Goal: Entertainment & Leisure: Browse casually

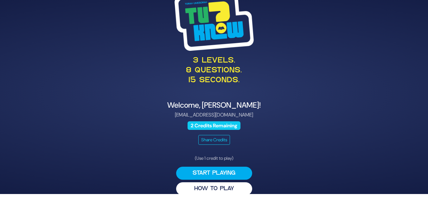
scroll to position [9, 0]
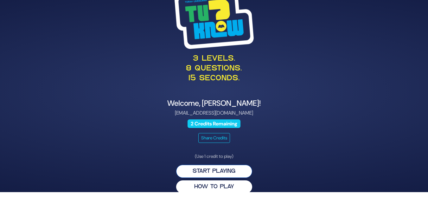
click at [215, 171] on button "Start Playing" at bounding box center [214, 171] width 76 height 13
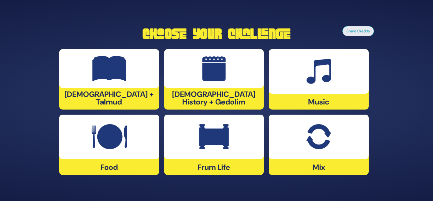
click at [89, 76] on div at bounding box center [109, 68] width 100 height 39
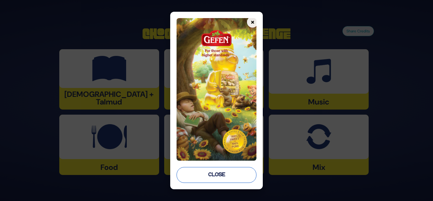
click at [214, 176] on button "Close" at bounding box center [217, 175] width 80 height 16
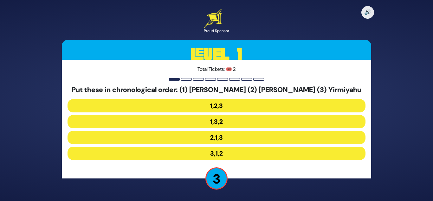
click at [217, 138] on button "2,1,3" at bounding box center [217, 137] width 298 height 13
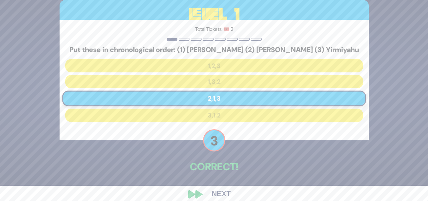
scroll to position [23, 0]
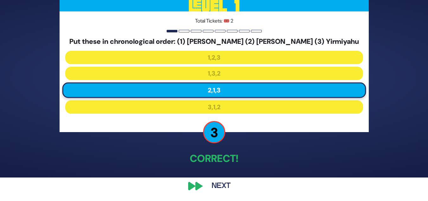
click at [217, 183] on button "Next" at bounding box center [221, 186] width 37 height 15
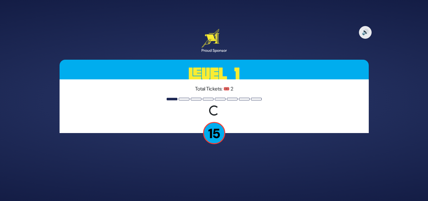
scroll to position [0, 0]
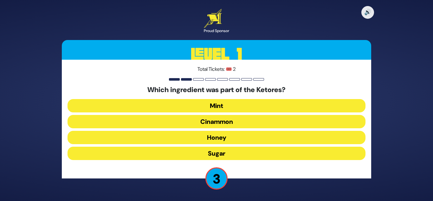
click at [219, 104] on button "Mint" at bounding box center [217, 105] width 298 height 13
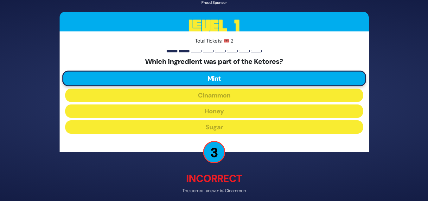
scroll to position [27, 0]
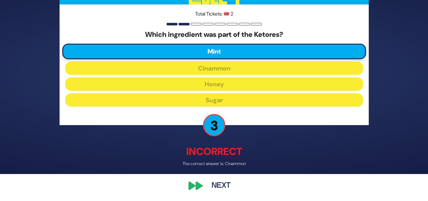
click at [217, 181] on button "Next" at bounding box center [221, 186] width 37 height 15
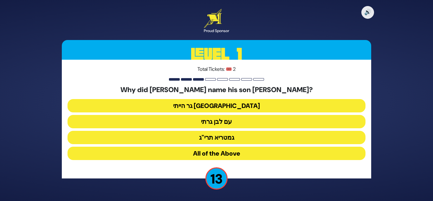
click at [210, 102] on button "גר הייתי בארץ נכריה" at bounding box center [217, 105] width 298 height 13
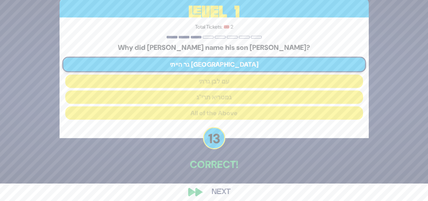
scroll to position [23, 0]
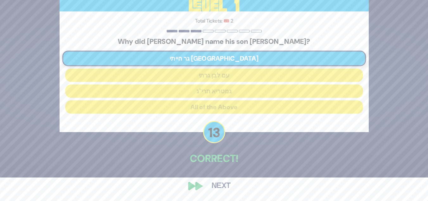
click at [224, 185] on button "Next" at bounding box center [221, 186] width 37 height 15
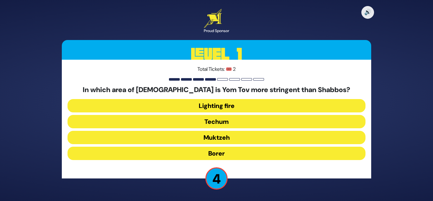
click at [227, 120] on button "Techum" at bounding box center [217, 121] width 298 height 13
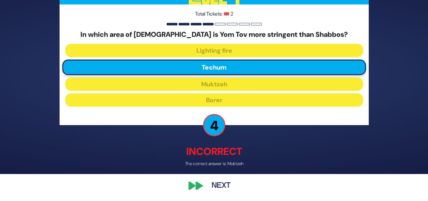
scroll to position [27, 0]
click at [224, 184] on button "Next" at bounding box center [221, 186] width 37 height 15
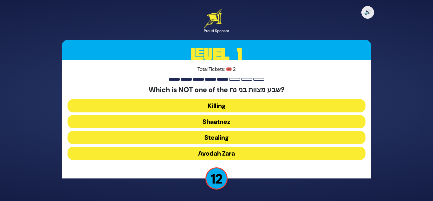
click at [213, 122] on button "Shaatnez" at bounding box center [217, 121] width 298 height 13
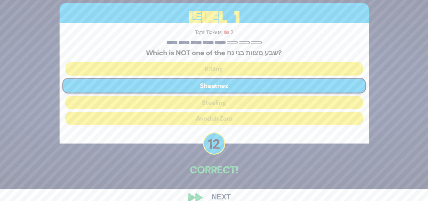
scroll to position [23, 0]
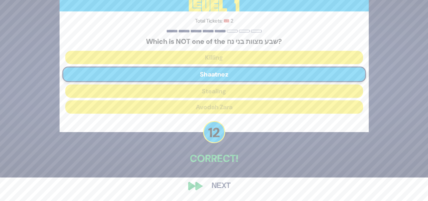
click at [220, 185] on button "Next" at bounding box center [221, 186] width 37 height 15
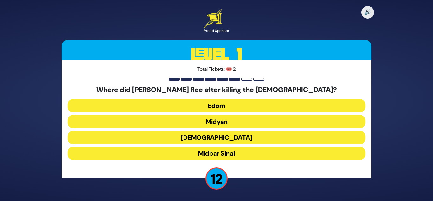
click at [212, 122] on button "Midyan" at bounding box center [217, 121] width 298 height 13
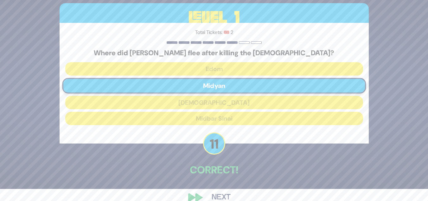
scroll to position [23, 0]
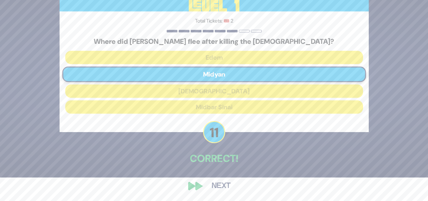
click at [224, 185] on button "Next" at bounding box center [221, 186] width 37 height 15
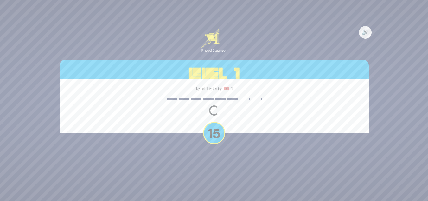
scroll to position [0, 0]
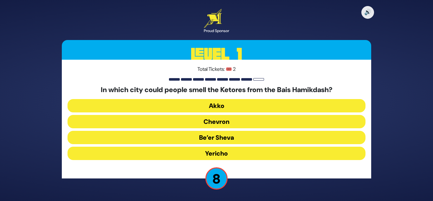
click at [215, 139] on button "Be’er Sheva" at bounding box center [217, 137] width 298 height 13
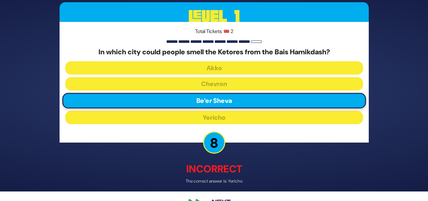
scroll to position [27, 0]
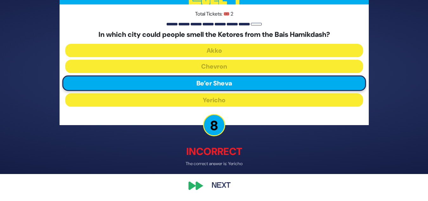
click at [220, 188] on button "Next" at bounding box center [221, 186] width 37 height 15
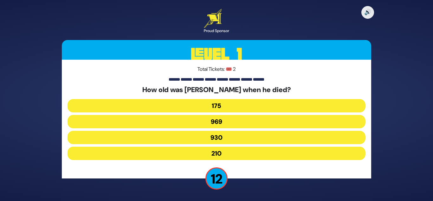
click at [214, 134] on button "930" at bounding box center [217, 137] width 298 height 13
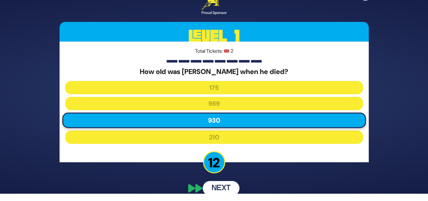
scroll to position [10, 0]
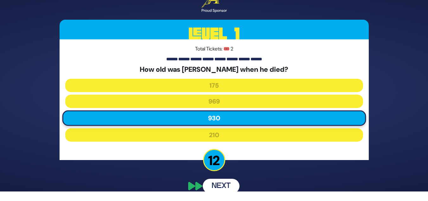
click at [223, 186] on div "🔊 Proud Sponsor Level 1 Total Tickets: 🎟️ 2 How old was Mesushelach when he die…" at bounding box center [214, 91] width 325 height 220
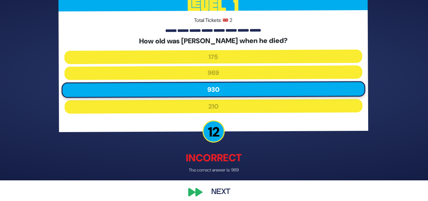
scroll to position [27, 0]
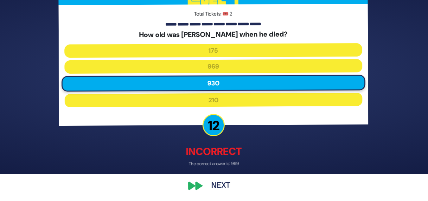
click at [222, 184] on button "Next" at bounding box center [221, 186] width 37 height 15
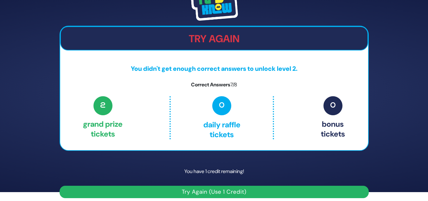
scroll to position [14, 0]
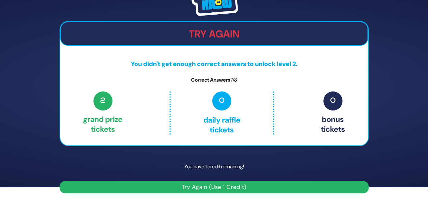
click at [217, 185] on button "Try Again (Use 1 Credit)" at bounding box center [214, 187] width 309 height 12
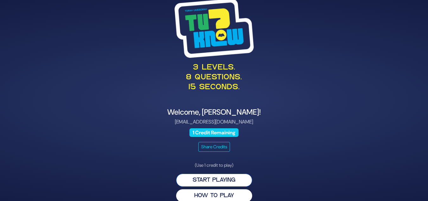
scroll to position [9, 0]
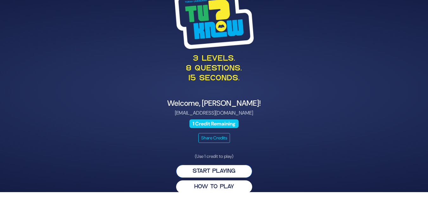
click at [216, 170] on button "Start Playing" at bounding box center [214, 171] width 76 height 13
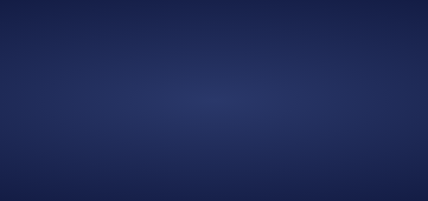
scroll to position [0, 0]
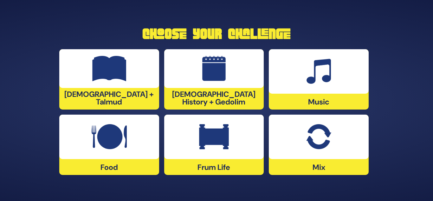
click at [328, 152] on div at bounding box center [319, 136] width 100 height 44
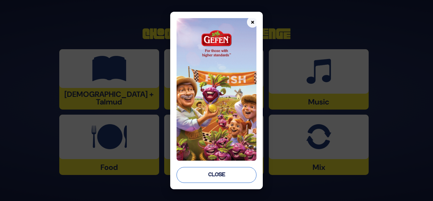
click at [214, 176] on button "Close" at bounding box center [217, 175] width 80 height 16
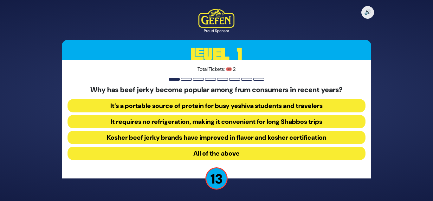
click at [212, 156] on button "All of the above" at bounding box center [217, 152] width 298 height 13
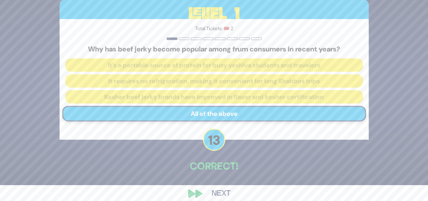
scroll to position [23, 0]
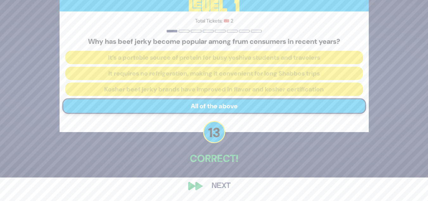
click at [221, 183] on button "Next" at bounding box center [221, 186] width 37 height 15
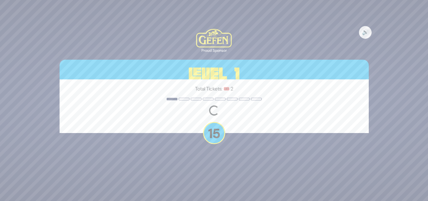
scroll to position [0, 0]
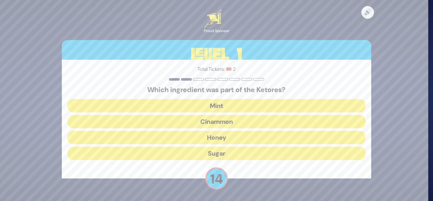
click at [214, 119] on button "Cinammon" at bounding box center [217, 121] width 298 height 13
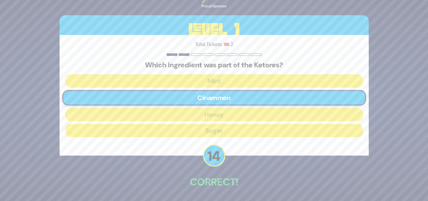
scroll to position [23, 0]
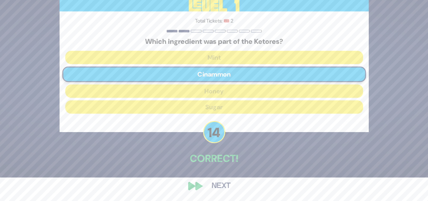
click at [221, 184] on button "Next" at bounding box center [221, 186] width 37 height 15
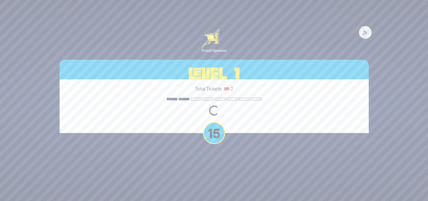
scroll to position [0, 0]
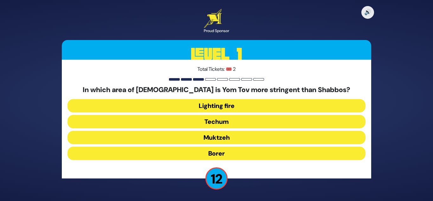
click at [208, 139] on button "Muktzeh" at bounding box center [217, 137] width 298 height 13
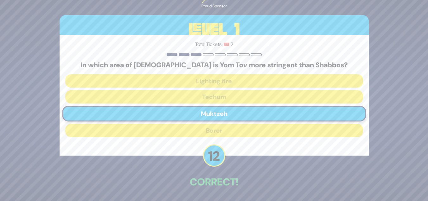
scroll to position [23, 0]
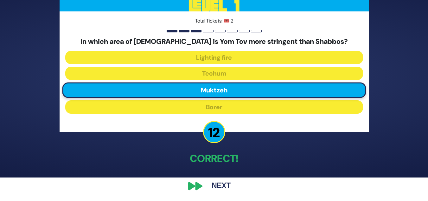
click at [221, 184] on button "Next" at bounding box center [221, 186] width 37 height 15
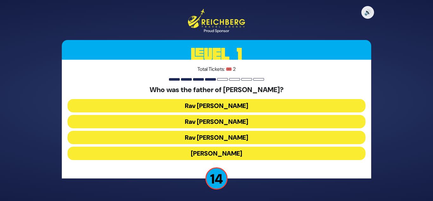
click at [211, 153] on button "[PERSON_NAME]" at bounding box center [217, 152] width 298 height 13
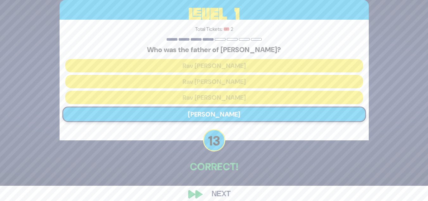
scroll to position [23, 0]
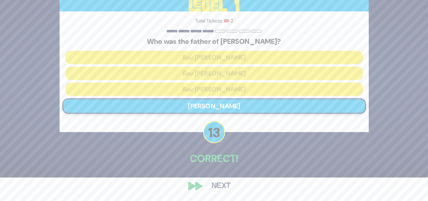
click at [222, 186] on button "Next" at bounding box center [221, 186] width 37 height 15
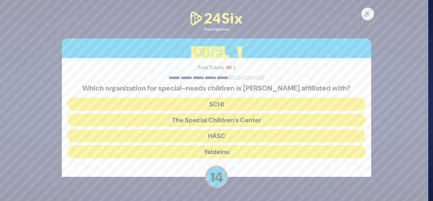
click at [219, 116] on button "The Special Children’s Center" at bounding box center [217, 119] width 298 height 13
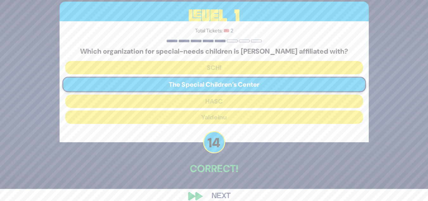
scroll to position [22, 0]
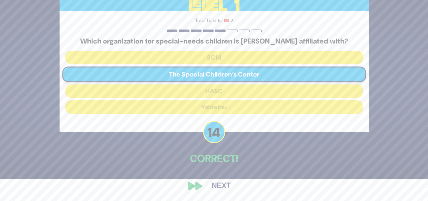
click at [223, 185] on button "Next" at bounding box center [221, 186] width 37 height 15
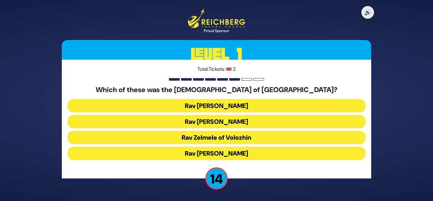
click at [219, 120] on button "Rav [PERSON_NAME]" at bounding box center [217, 121] width 298 height 13
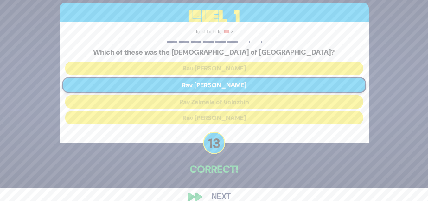
scroll to position [23, 0]
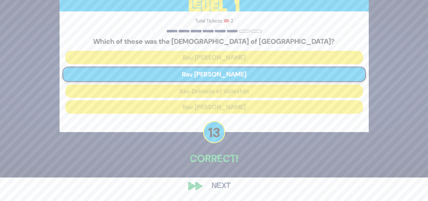
click at [218, 186] on button "Next" at bounding box center [221, 186] width 37 height 15
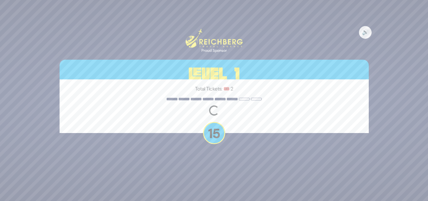
scroll to position [0, 0]
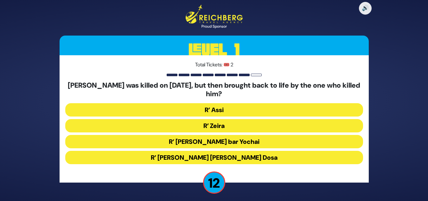
click at [214, 127] on button "R’ Zeira" at bounding box center [214, 125] width 298 height 13
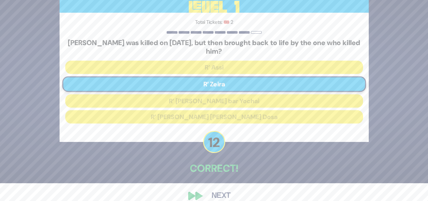
scroll to position [28, 0]
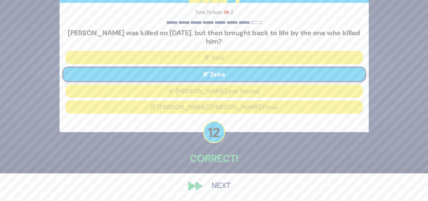
click at [225, 185] on button "Next" at bounding box center [221, 186] width 37 height 15
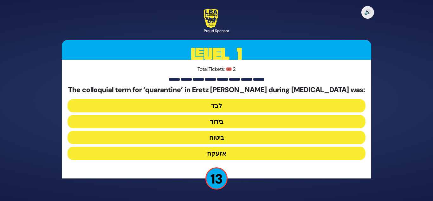
click at [214, 120] on button "בידוד" at bounding box center [217, 121] width 298 height 13
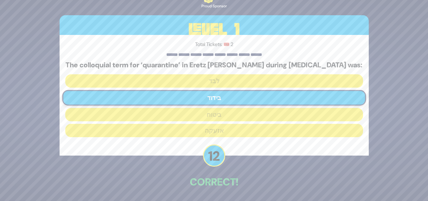
scroll to position [23, 0]
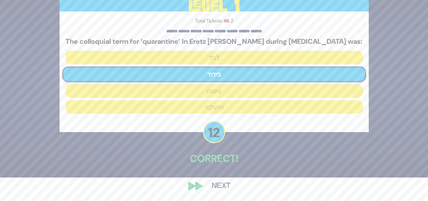
click at [221, 185] on button "Next" at bounding box center [221, 186] width 37 height 15
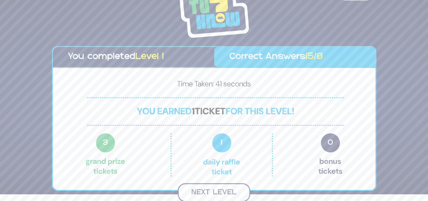
scroll to position [6, 0]
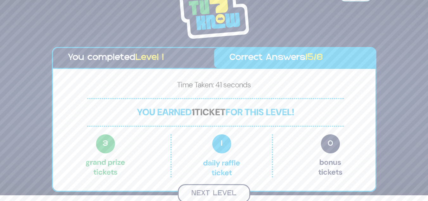
click at [224, 192] on button "Next Level" at bounding box center [214, 193] width 73 height 19
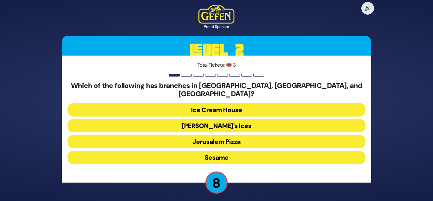
click at [216, 104] on button "Ice Cream House" at bounding box center [217, 109] width 298 height 13
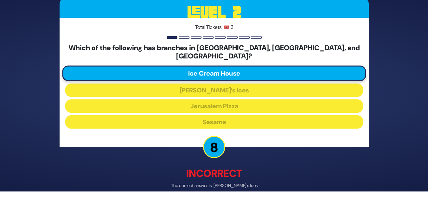
scroll to position [27, 0]
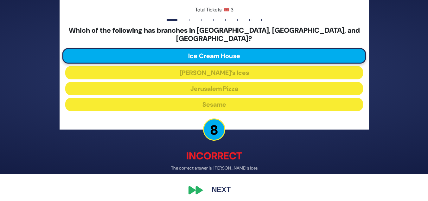
click at [224, 186] on button "Next" at bounding box center [221, 190] width 37 height 15
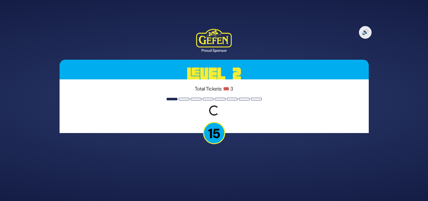
scroll to position [0, 0]
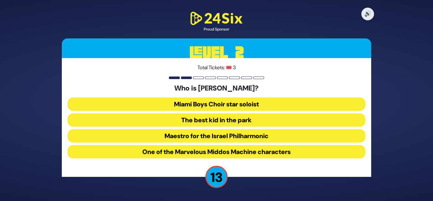
click at [205, 121] on button "The best kid in the park" at bounding box center [217, 119] width 298 height 13
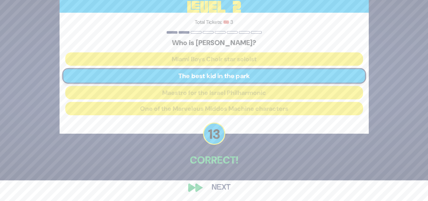
scroll to position [22, 0]
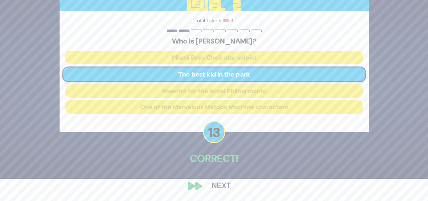
click at [223, 186] on button "Next" at bounding box center [221, 186] width 37 height 15
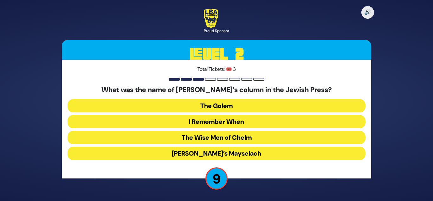
click at [218, 136] on button "The Wise Men of Chelm" at bounding box center [217, 137] width 298 height 13
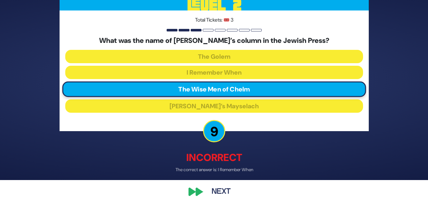
scroll to position [27, 0]
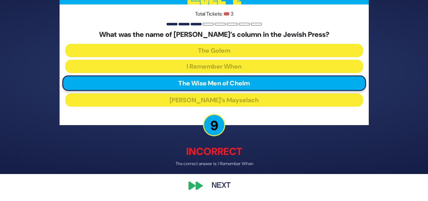
click at [222, 183] on button "Next" at bounding box center [221, 186] width 37 height 15
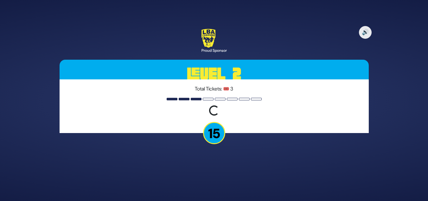
scroll to position [0, 0]
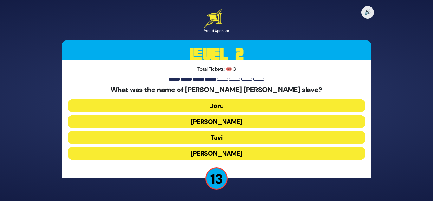
click at [216, 137] on button "Tavi" at bounding box center [217, 137] width 298 height 13
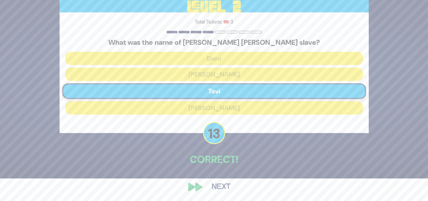
scroll to position [23, 0]
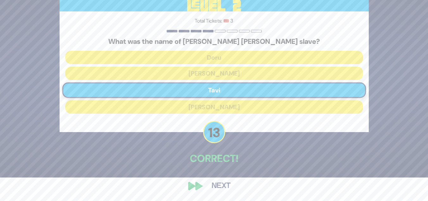
click at [220, 187] on button "Next" at bounding box center [221, 186] width 37 height 15
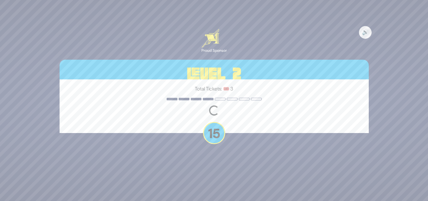
scroll to position [0, 0]
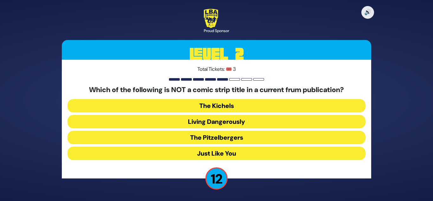
click at [213, 152] on button "Just Like You" at bounding box center [217, 152] width 298 height 13
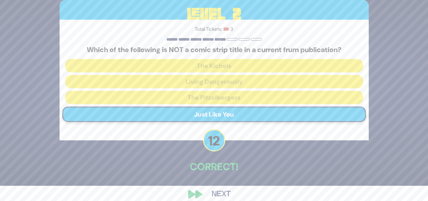
scroll to position [23, 0]
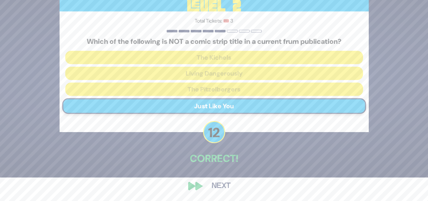
click at [219, 185] on button "Next" at bounding box center [221, 186] width 37 height 15
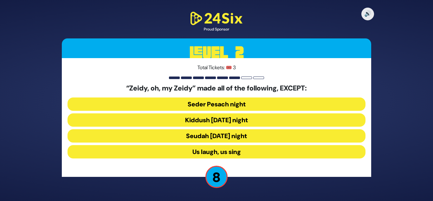
click at [226, 136] on button "Seudah [DATE] night" at bounding box center [217, 135] width 298 height 13
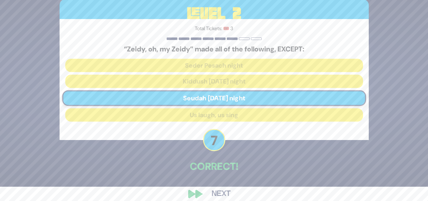
scroll to position [22, 0]
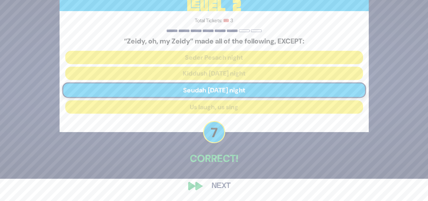
click at [227, 186] on button "Next" at bounding box center [221, 186] width 37 height 15
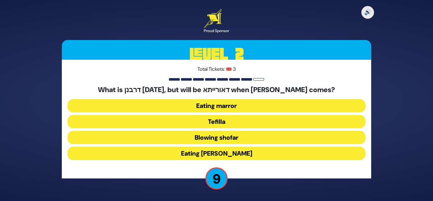
click at [210, 104] on button "Eating marror" at bounding box center [217, 105] width 298 height 13
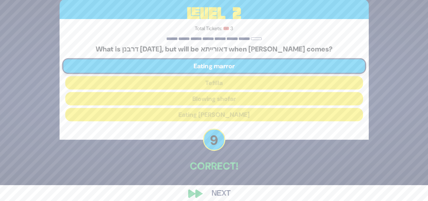
scroll to position [23, 0]
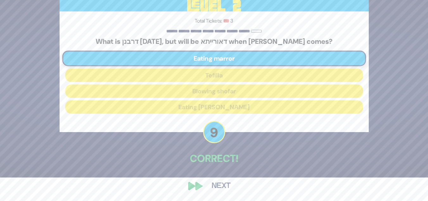
click at [221, 187] on button "Next" at bounding box center [221, 186] width 37 height 15
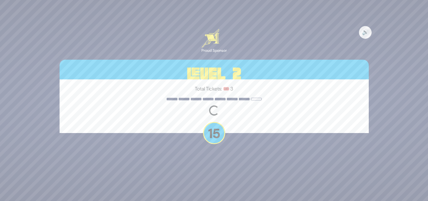
scroll to position [0, 0]
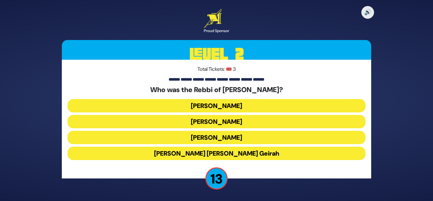
click at [211, 103] on button "[PERSON_NAME]" at bounding box center [217, 105] width 298 height 13
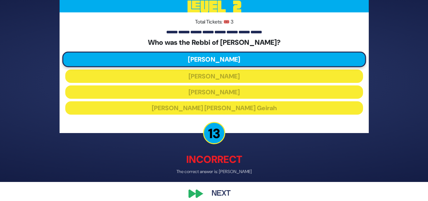
scroll to position [27, 0]
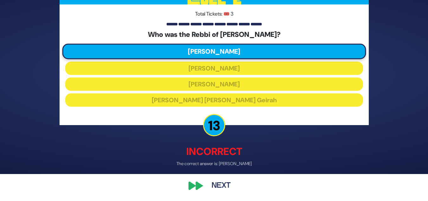
click at [215, 184] on button "Next" at bounding box center [221, 186] width 37 height 15
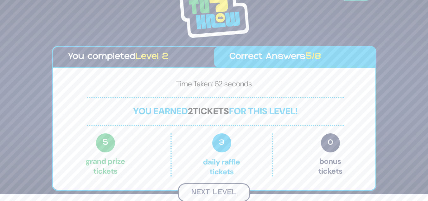
scroll to position [6, 0]
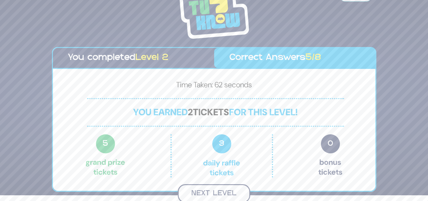
click at [222, 192] on button "Next Level" at bounding box center [214, 193] width 73 height 19
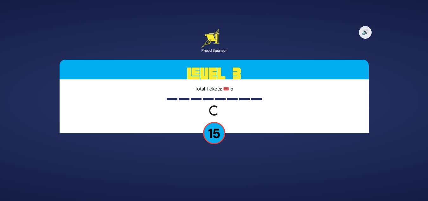
scroll to position [0, 0]
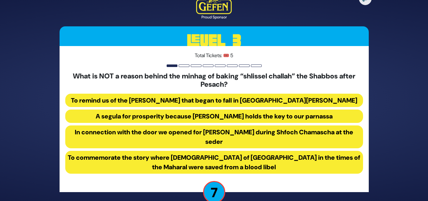
click at [223, 157] on button "To commemorate the story where [DEMOGRAPHIC_DATA] of [GEOGRAPHIC_DATA] in the t…" at bounding box center [214, 162] width 298 height 23
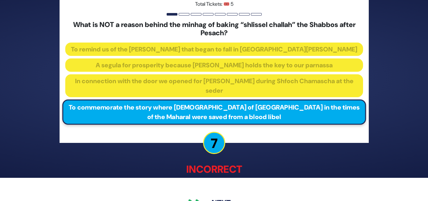
scroll to position [41, 0]
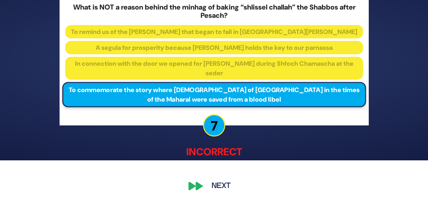
click at [221, 185] on button "Next" at bounding box center [221, 186] width 37 height 15
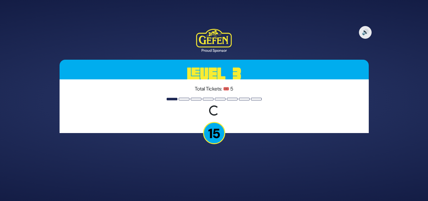
scroll to position [0, 0]
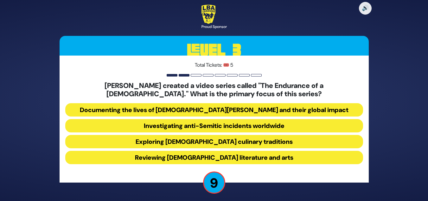
click at [212, 126] on button "Investigating anti-Semitic incidents worldwide" at bounding box center [214, 125] width 298 height 13
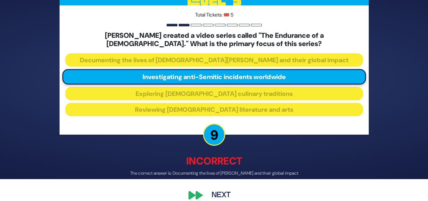
scroll to position [31, 0]
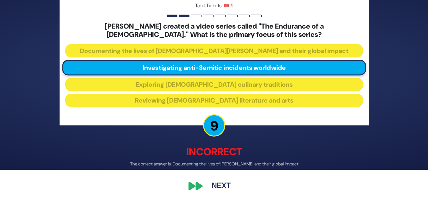
click at [218, 182] on button "Next" at bounding box center [221, 186] width 37 height 15
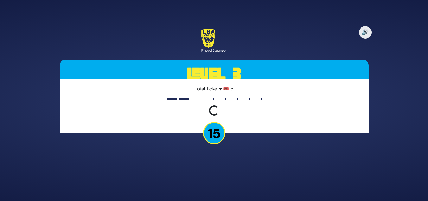
scroll to position [0, 0]
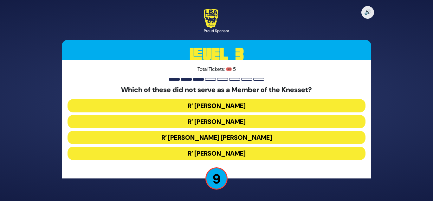
click at [220, 151] on button "R’ [PERSON_NAME]" at bounding box center [217, 152] width 298 height 13
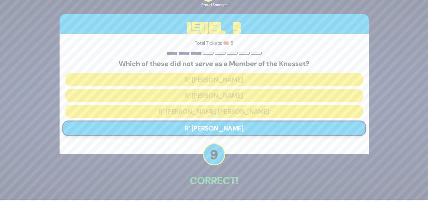
scroll to position [23, 0]
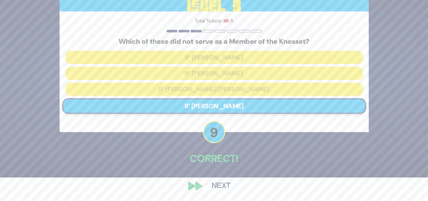
click at [224, 185] on button "Next" at bounding box center [221, 186] width 37 height 15
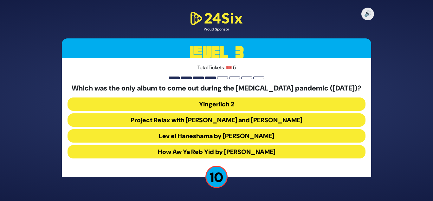
click at [199, 135] on button "Lev el Haneshama by [PERSON_NAME]" at bounding box center [217, 135] width 298 height 13
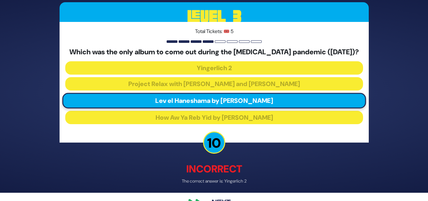
scroll to position [25, 0]
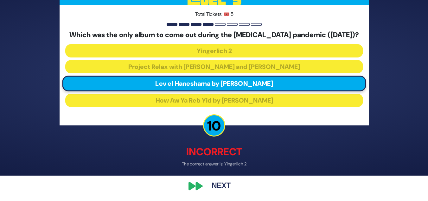
click at [219, 183] on button "Next" at bounding box center [221, 186] width 37 height 15
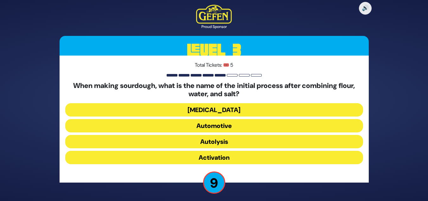
click at [219, 156] on button "Activation" at bounding box center [214, 157] width 298 height 13
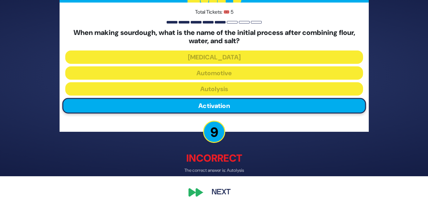
scroll to position [31, 0]
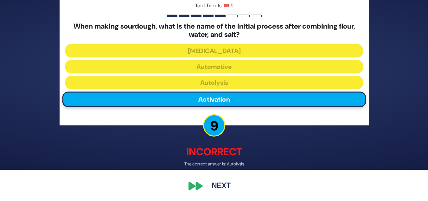
click at [222, 187] on button "Next" at bounding box center [221, 186] width 37 height 15
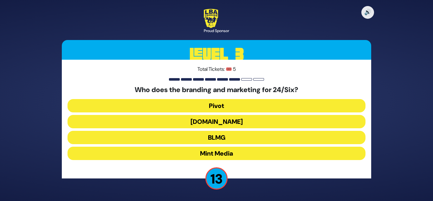
click at [213, 139] on button "BLMG" at bounding box center [217, 137] width 298 height 13
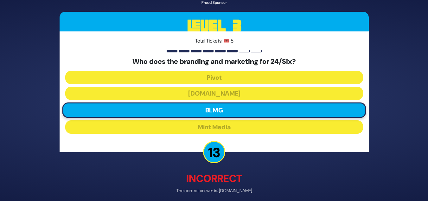
scroll to position [27, 0]
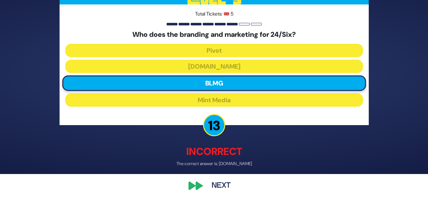
click at [219, 184] on button "Next" at bounding box center [221, 186] width 37 height 15
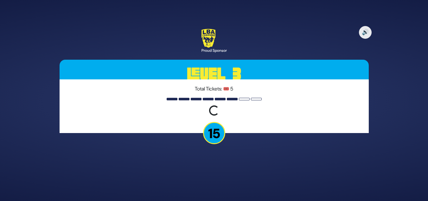
scroll to position [0, 0]
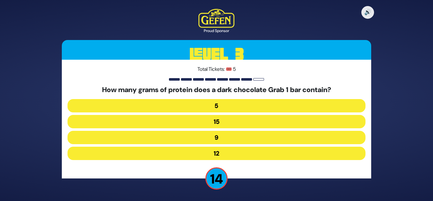
click at [215, 124] on button "15" at bounding box center [217, 121] width 298 height 13
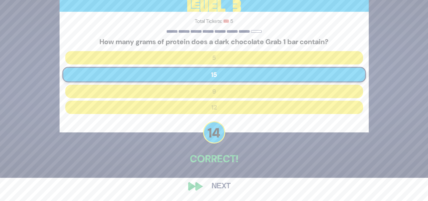
scroll to position [23, 0]
click at [225, 186] on button "Next" at bounding box center [221, 186] width 37 height 15
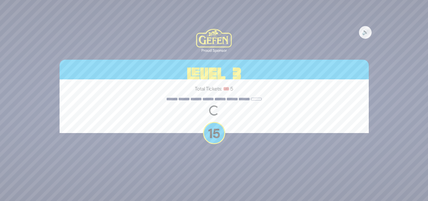
scroll to position [0, 0]
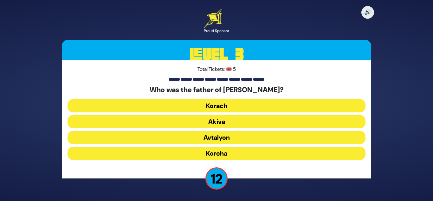
click at [224, 153] on button "Korcha" at bounding box center [217, 152] width 298 height 13
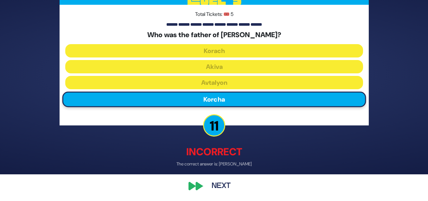
scroll to position [27, 0]
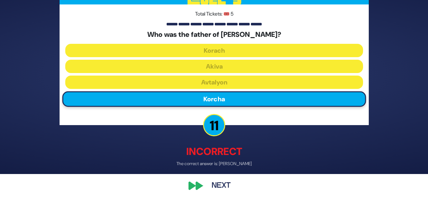
click at [224, 185] on button "Next" at bounding box center [221, 186] width 37 height 15
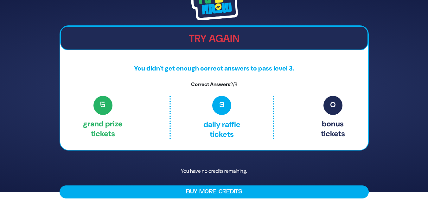
scroll to position [14, 0]
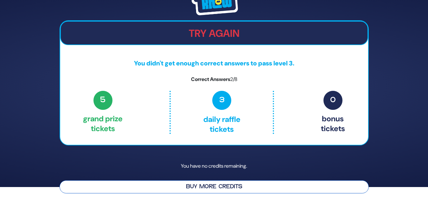
click at [246, 183] on button "Buy More Credits" at bounding box center [214, 186] width 309 height 13
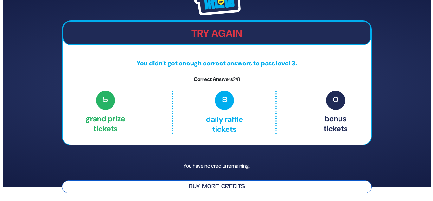
scroll to position [0, 0]
